Goal: Ask a question

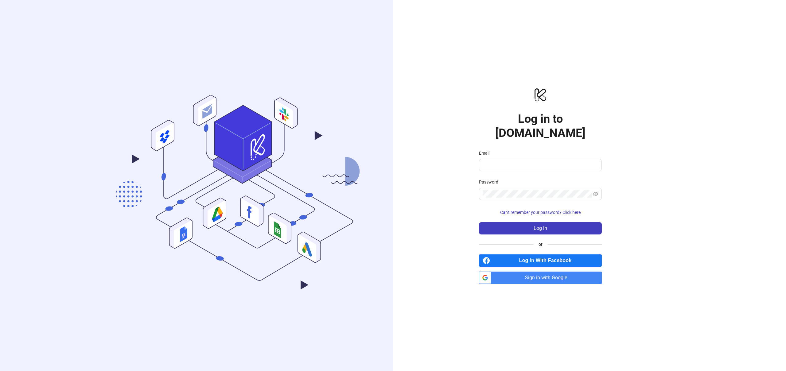
click at [556, 272] on span "Sign in with Google" at bounding box center [548, 278] width 108 height 12
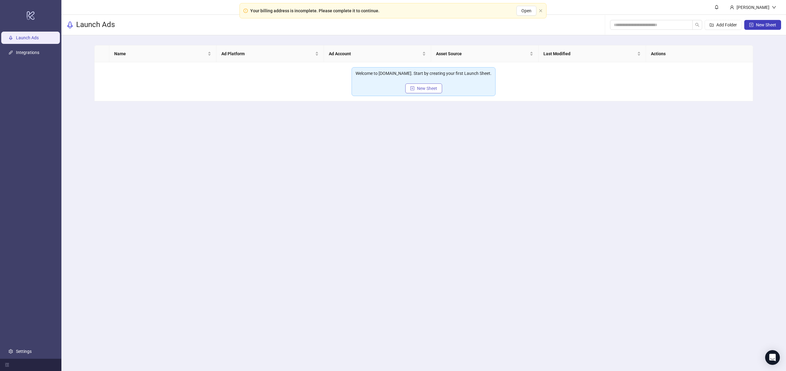
click at [423, 86] on span "New Sheet" at bounding box center [427, 88] width 20 height 5
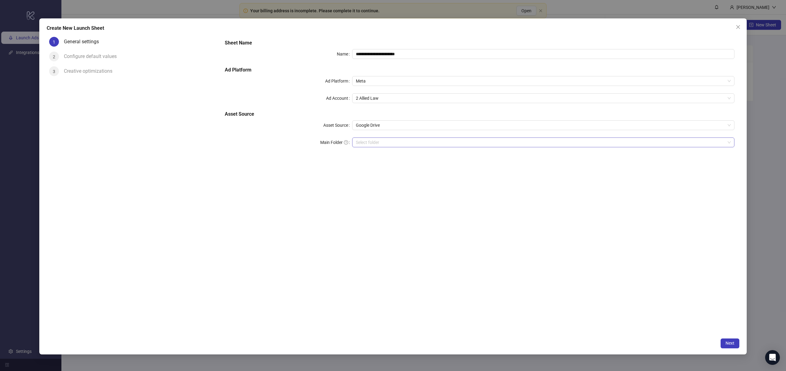
click at [380, 142] on input "Main Folder" at bounding box center [540, 142] width 369 height 9
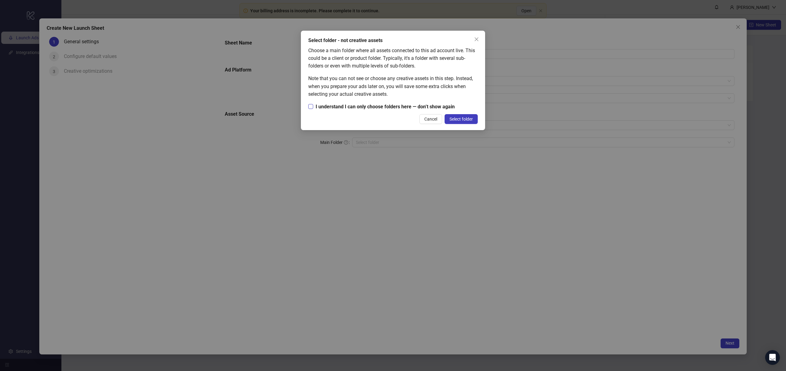
click at [385, 108] on span "I understand I can only choose folders here — don’t show again" at bounding box center [385, 107] width 144 height 8
click at [467, 117] on span "Select folder" at bounding box center [461, 119] width 23 height 5
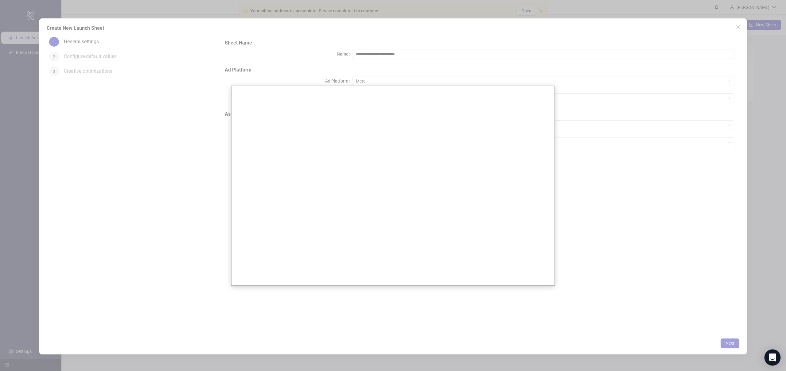
click at [770, 356] on icon "Open Intercom Messenger" at bounding box center [772, 358] width 7 height 8
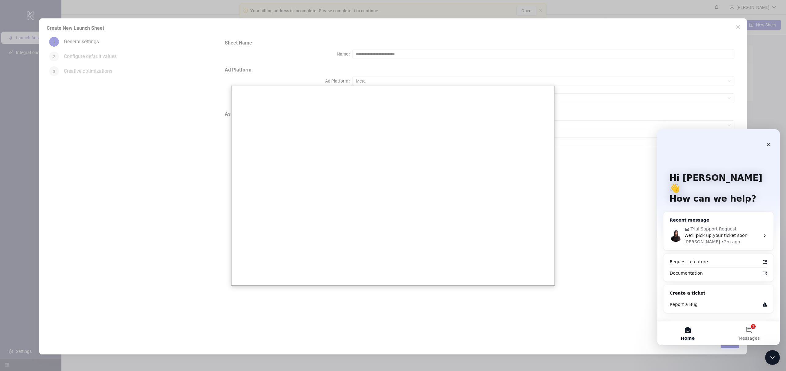
click at [702, 226] on span "Trial Support Request" at bounding box center [714, 229] width 46 height 6
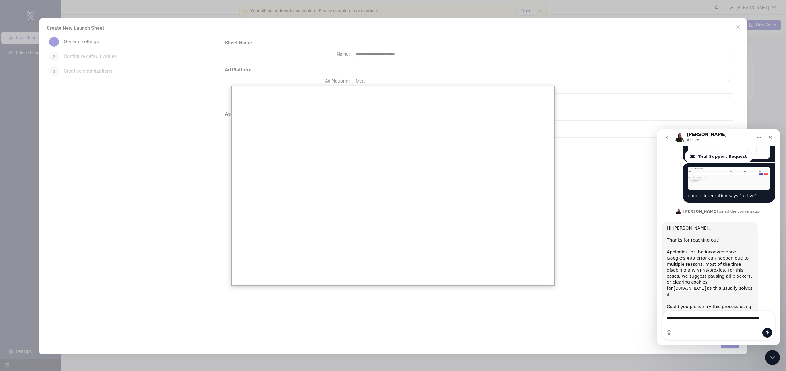
scroll to position [167, 0]
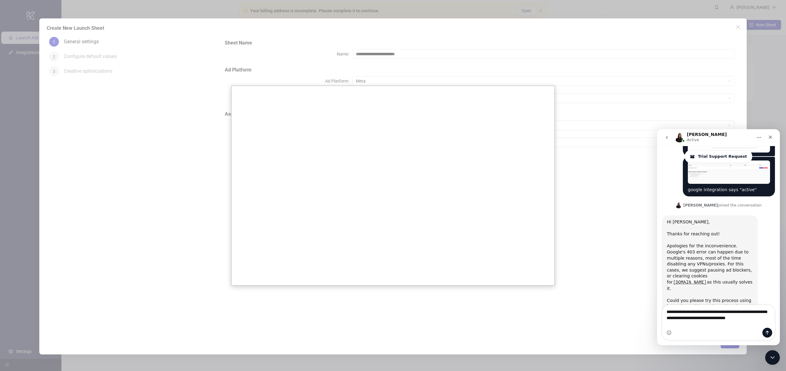
type textarea "**********"
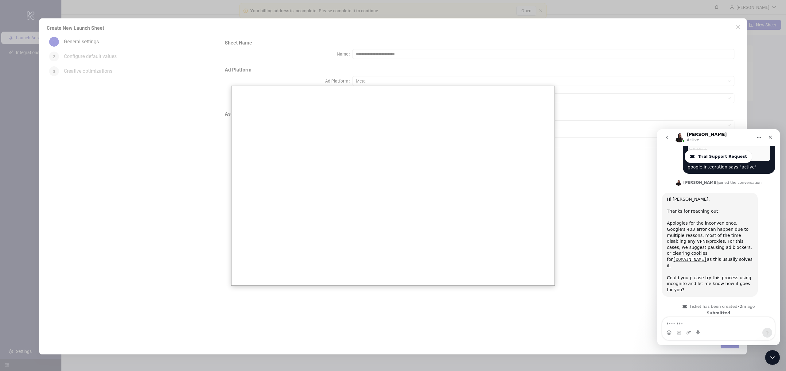
scroll to position [191, 0]
type textarea "**********"
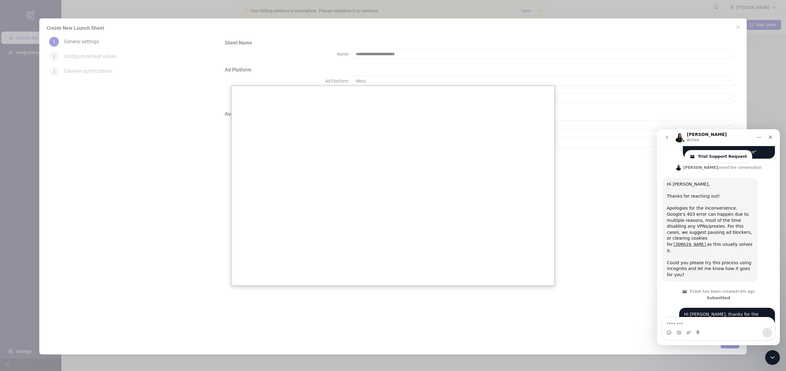
scroll to position [205, 0]
